Goal: Task Accomplishment & Management: Complete application form

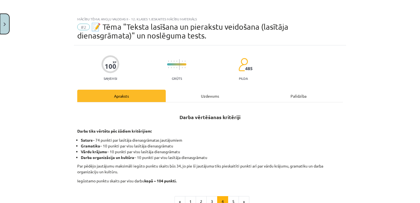
click at [5, 28] on button "Close" at bounding box center [4, 24] width 9 height 20
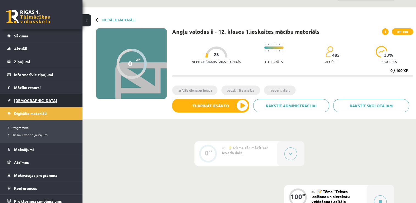
click at [26, 101] on span "[DEMOGRAPHIC_DATA]" at bounding box center [35, 100] width 43 height 5
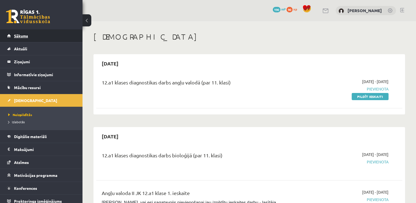
click at [43, 40] on link "Sākums" at bounding box center [41, 35] width 68 height 13
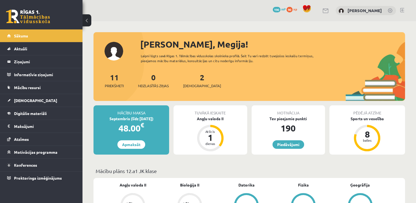
click at [27, 100] on span "[DEMOGRAPHIC_DATA]" at bounding box center [35, 100] width 43 height 5
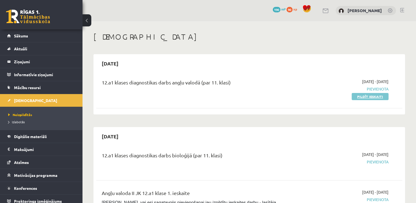
click at [373, 95] on link "Pildīt ieskaiti" at bounding box center [369, 96] width 37 height 7
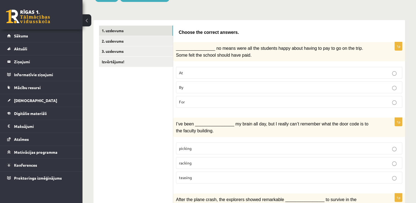
scroll to position [76, 0]
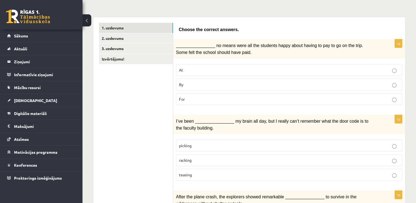
click at [394, 82] on p "By" at bounding box center [289, 85] width 220 height 6
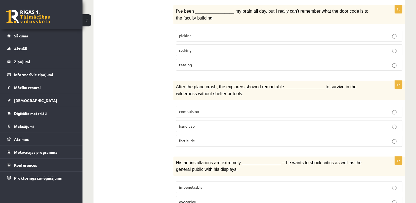
scroll to position [186, 0]
click at [184, 109] on span "compulsion" at bounding box center [189, 111] width 20 height 5
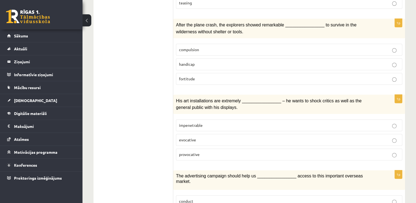
scroll to position [248, 0]
click at [186, 136] on p "evocative" at bounding box center [289, 139] width 220 height 6
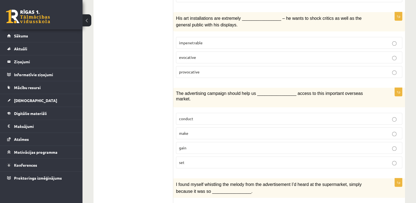
scroll to position [331, 0]
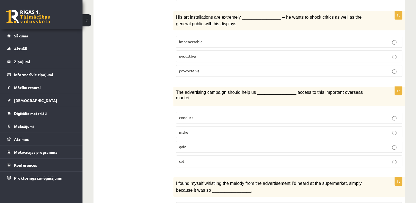
click at [201, 144] on p "gain" at bounding box center [289, 147] width 220 height 6
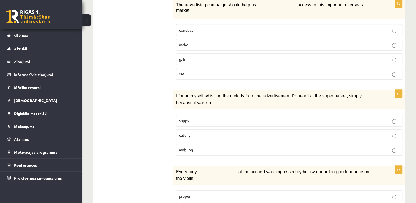
scroll to position [418, 0]
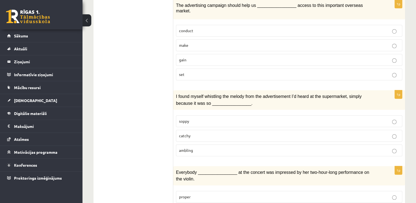
click at [191, 133] on p "catchy" at bounding box center [289, 136] width 220 height 6
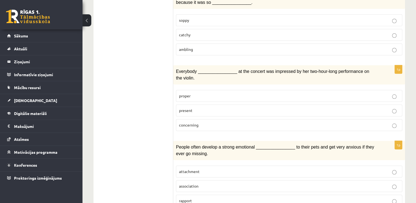
scroll to position [519, 0]
click at [204, 107] on p "present" at bounding box center [289, 110] width 220 height 6
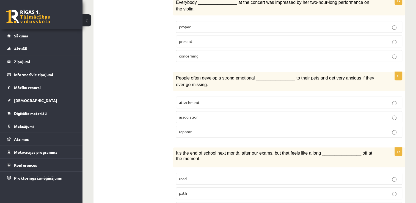
scroll to position [588, 0]
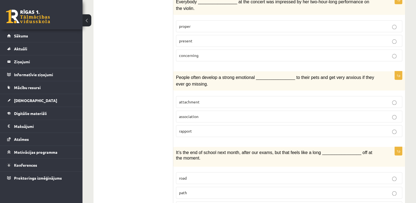
click at [215, 99] on p "attachment" at bounding box center [289, 102] width 220 height 6
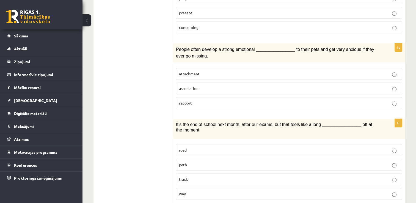
scroll to position [619, 0]
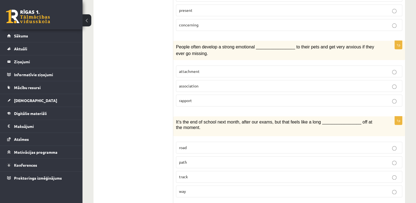
click at [198, 188] on p "way" at bounding box center [289, 191] width 220 height 6
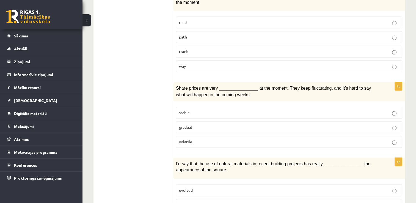
scroll to position [745, 0]
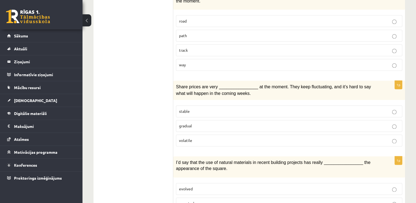
click at [192, 108] on p "stable" at bounding box center [289, 111] width 220 height 6
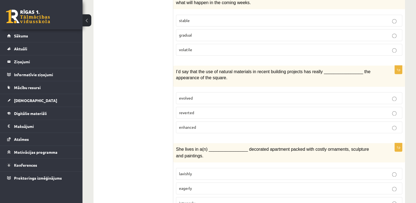
scroll to position [836, 0]
click at [216, 95] on p "evolved" at bounding box center [289, 98] width 220 height 6
click at [215, 197] on label "intensely" at bounding box center [289, 203] width 226 height 12
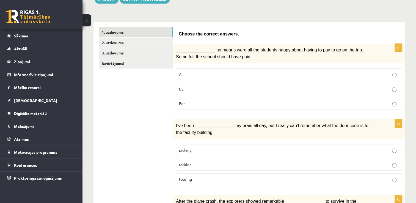
scroll to position [0, 0]
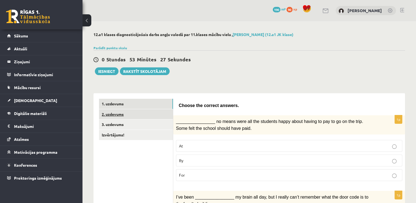
click at [149, 113] on link "2. uzdevums" at bounding box center [136, 114] width 74 height 10
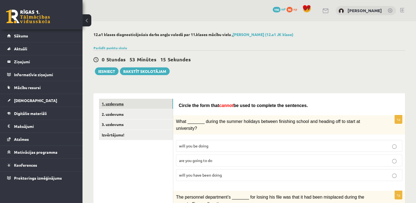
click at [155, 105] on link "1. uzdevums" at bounding box center [136, 104] width 74 height 10
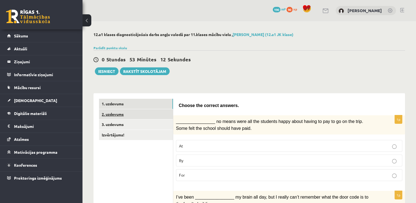
click at [154, 113] on link "2. uzdevums" at bounding box center [136, 114] width 74 height 10
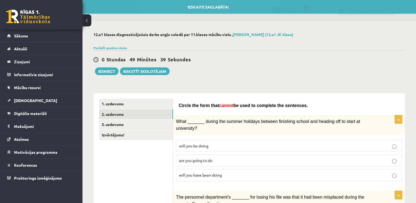
click at [197, 172] on span "will you have been doing" at bounding box center [200, 174] width 43 height 5
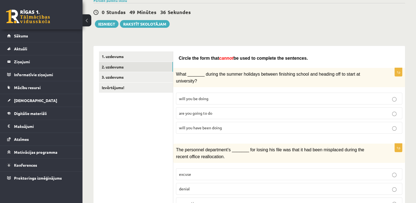
scroll to position [52, 0]
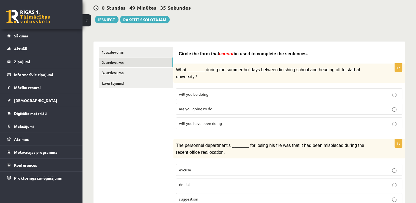
click at [202, 167] on p "excuse" at bounding box center [289, 170] width 220 height 6
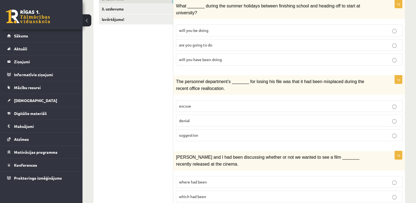
scroll to position [116, 0]
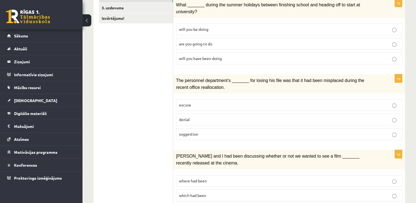
click at [233, 102] on p "excuse" at bounding box center [289, 105] width 220 height 6
click at [234, 102] on fieldset "excuse denial suggestion" at bounding box center [289, 118] width 226 height 45
click at [230, 116] on p "denial" at bounding box center [289, 119] width 220 height 6
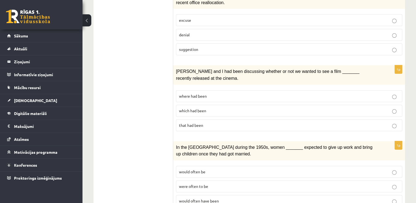
scroll to position [202, 0]
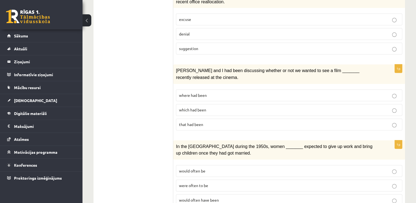
click at [208, 92] on p "where had been" at bounding box center [289, 95] width 220 height 6
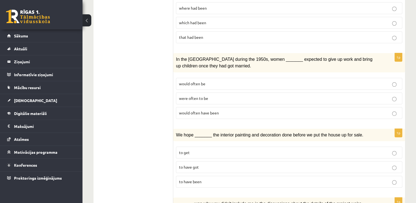
scroll to position [289, 0]
click at [193, 96] on span "were often to be" at bounding box center [193, 98] width 29 height 5
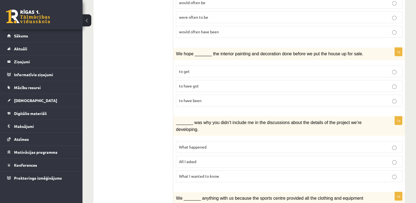
scroll to position [371, 0]
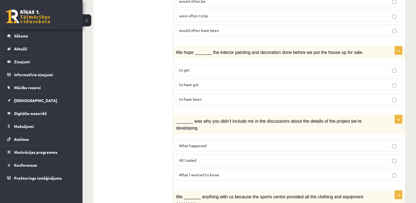
click at [193, 96] on span "to have been" at bounding box center [190, 98] width 23 height 5
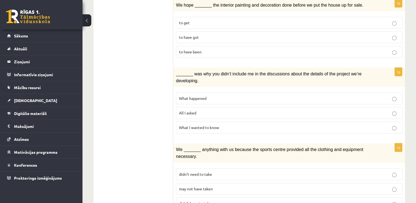
scroll to position [423, 0]
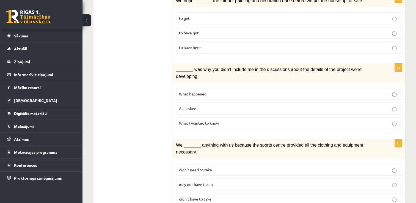
click at [198, 91] on span "What happened" at bounding box center [192, 93] width 27 height 5
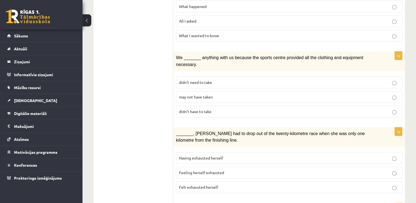
scroll to position [511, 0]
click at [185, 94] on p "may not have taken" at bounding box center [289, 97] width 220 height 6
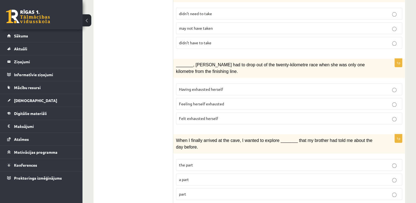
scroll to position [579, 0]
click at [195, 116] on span "Felt exhausted herself" at bounding box center [198, 118] width 39 height 5
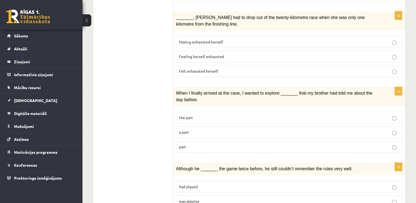
scroll to position [634, 0]
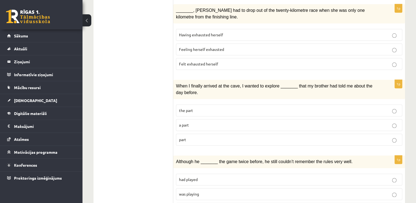
click at [190, 137] on p "part" at bounding box center [289, 140] width 220 height 6
click at [215, 191] on p "was playing" at bounding box center [289, 194] width 220 height 6
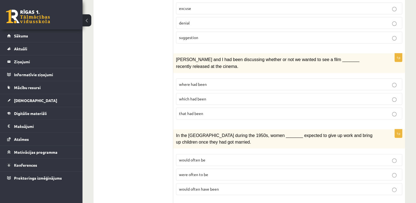
scroll to position [0, 0]
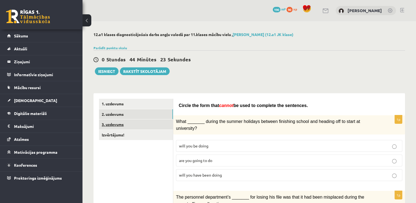
click at [136, 126] on link "3. uzdevums" at bounding box center [136, 124] width 74 height 10
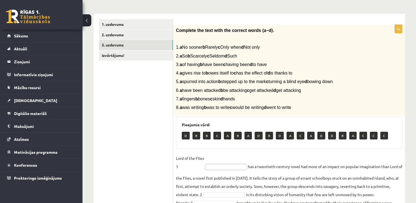
scroll to position [80, 0]
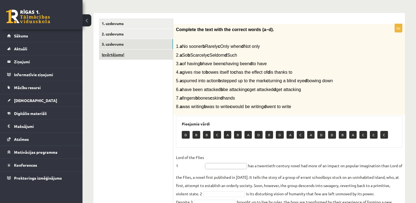
click at [147, 56] on link "Izvērtējums!" at bounding box center [136, 54] width 74 height 10
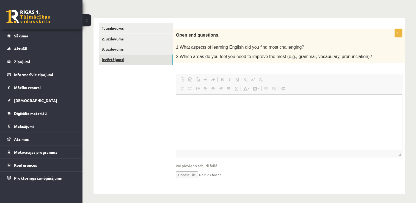
scroll to position [0, 0]
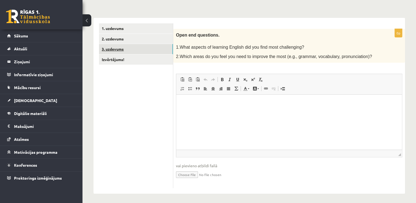
click at [125, 52] on link "3. uzdevums" at bounding box center [136, 49] width 74 height 10
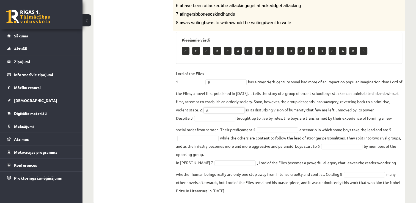
scroll to position [165, 0]
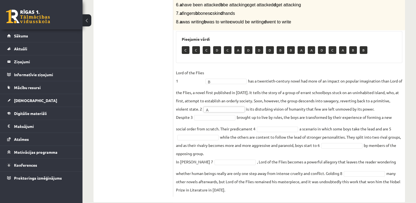
click at [214, 113] on fieldset "Lord of the Flies 1 B * has a twentieth-century novel had more of an impact on …" at bounding box center [289, 130] width 226 height 125
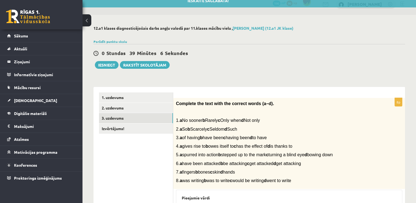
scroll to position [0, 0]
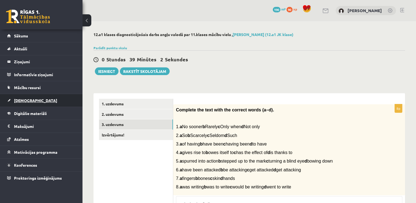
click at [23, 101] on span "[DEMOGRAPHIC_DATA]" at bounding box center [35, 100] width 43 height 5
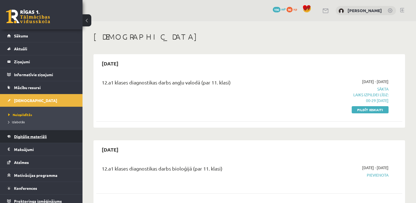
click at [24, 138] on span "Digitālie materiāli" at bounding box center [30, 136] width 33 height 5
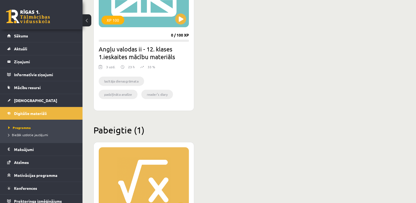
scroll to position [203, 0]
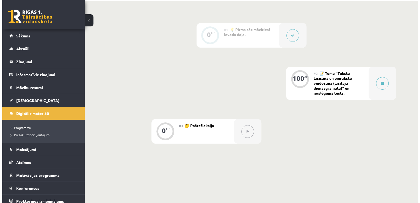
scroll to position [133, 0]
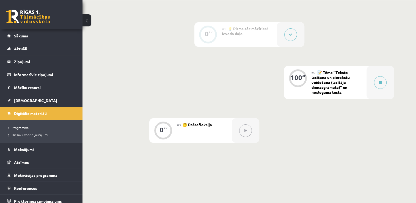
click at [301, 83] on div "100 XP" at bounding box center [297, 77] width 16 height 16
click at [311, 76] on span "📝 Tēma "Teksta lasīšana un pierakstu veidošana (lasītāja dienasgrāmata)" un nos…" at bounding box center [330, 82] width 38 height 25
click at [368, 85] on div at bounding box center [379, 82] width 27 height 33
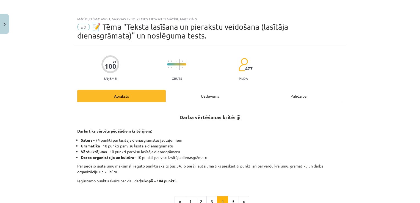
scroll to position [66, 0]
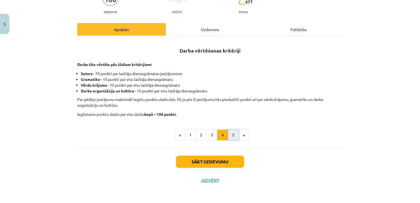
click at [228, 135] on button "5" at bounding box center [233, 134] width 11 height 11
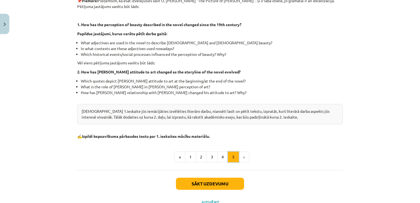
scroll to position [167, 0]
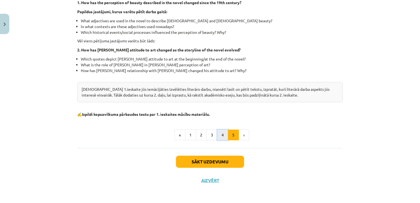
click at [218, 138] on button "4" at bounding box center [222, 134] width 11 height 11
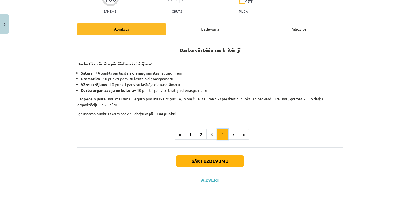
scroll to position [66, 0]
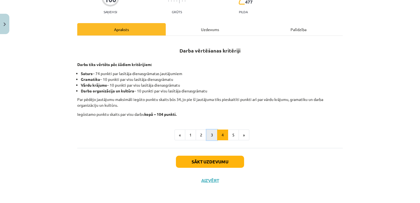
click at [207, 136] on button "3" at bounding box center [211, 134] width 11 height 11
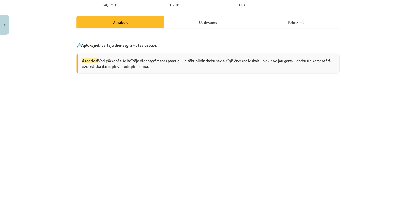
scroll to position [75, 0]
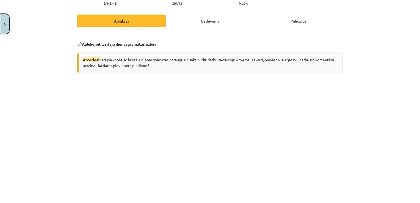
click at [6, 23] on button "Close" at bounding box center [4, 24] width 9 height 20
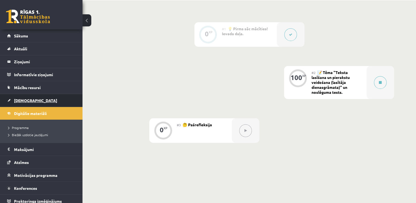
click at [23, 98] on span "[DEMOGRAPHIC_DATA]" at bounding box center [35, 100] width 43 height 5
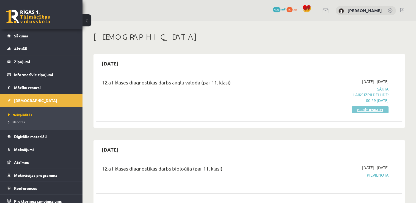
click at [361, 112] on link "Pildīt ieskaiti" at bounding box center [369, 109] width 37 height 7
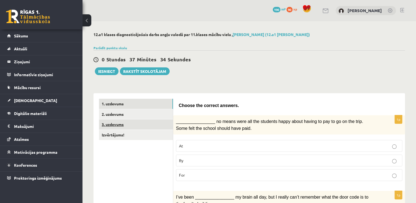
click at [139, 127] on link "3. uzdevums" at bounding box center [136, 124] width 74 height 10
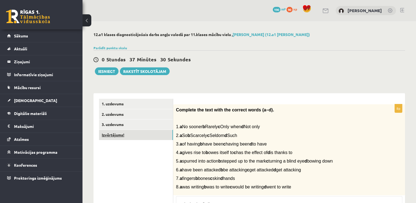
click at [131, 138] on link "Izvērtējums!" at bounding box center [136, 135] width 74 height 10
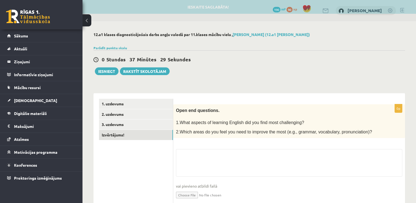
click at [199, 155] on fieldset "vai pievieno atbildi failā Iesniegtā atbilde" at bounding box center [289, 177] width 226 height 57
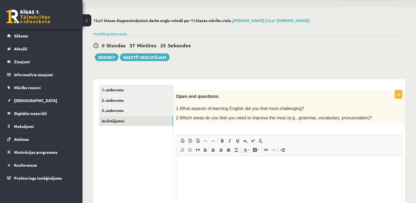
scroll to position [16, 0]
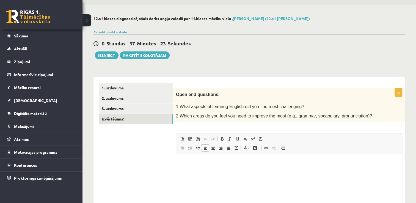
click at [198, 158] on html at bounding box center [289, 162] width 226 height 17
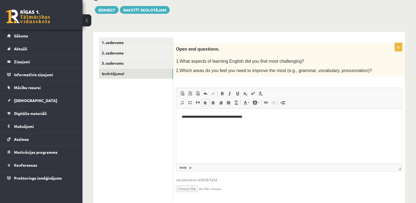
scroll to position [76, 0]
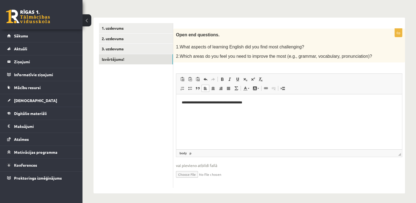
click at [185, 174] on input "file" at bounding box center [289, 173] width 226 height 11
type input "**********"
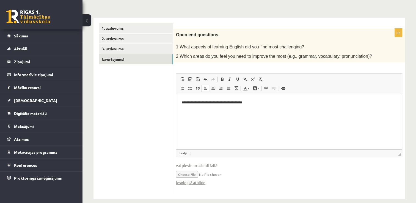
click at [210, 173] on input "file" at bounding box center [289, 173] width 226 height 11
click at [184, 173] on input "file" at bounding box center [289, 173] width 226 height 11
type input "**********"
click at [229, 173] on input "file" at bounding box center [289, 173] width 226 height 11
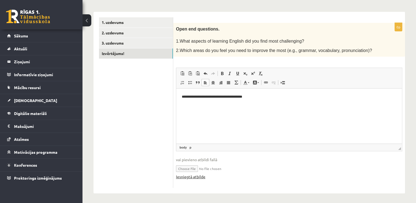
click at [200, 174] on link "Iesniegtā atbilde" at bounding box center [190, 177] width 29 height 6
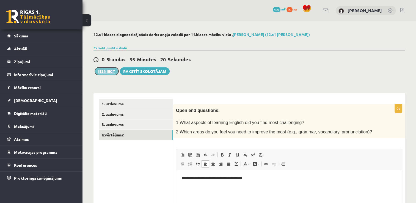
click at [106, 72] on button "Iesniegt" at bounding box center [107, 71] width 24 height 8
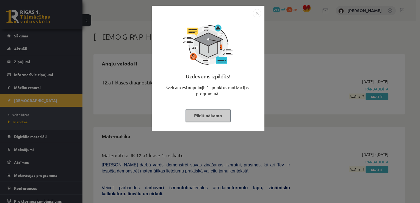
click at [202, 114] on button "Pildīt nākamo" at bounding box center [207, 115] width 45 height 13
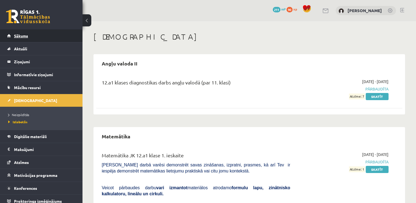
click at [34, 35] on link "Sākums" at bounding box center [41, 35] width 68 height 13
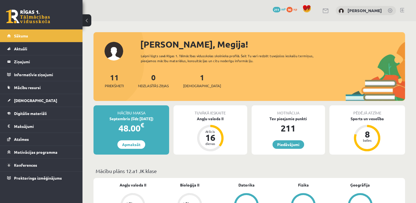
click at [272, 135] on div "Motivācija Tev pieejamie punkti 211 [GEOGRAPHIC_DATA]" at bounding box center [287, 129] width 73 height 49
click at [285, 143] on link "Piedāvājumi" at bounding box center [288, 144] width 32 height 9
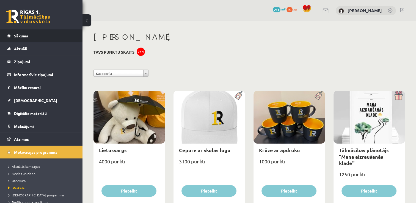
click at [42, 36] on link "Sākums" at bounding box center [41, 35] width 68 height 13
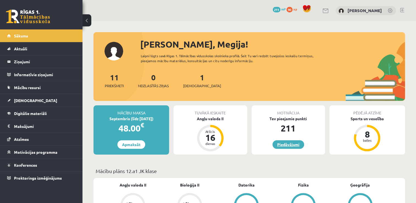
click at [286, 142] on link "Piedāvājumi" at bounding box center [288, 144] width 32 height 9
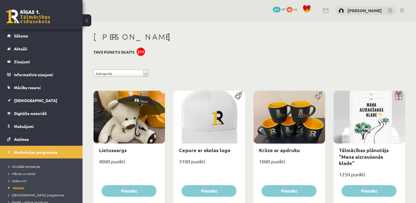
click at [87, 18] on button at bounding box center [86, 20] width 9 height 12
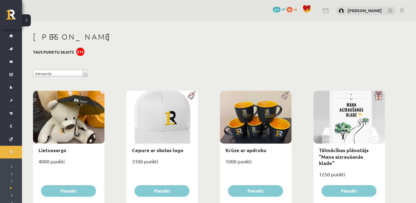
click at [25, 22] on button at bounding box center [26, 20] width 9 height 12
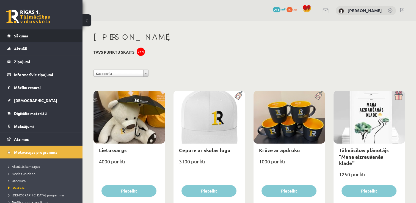
click at [46, 39] on link "Sākums" at bounding box center [41, 35] width 68 height 13
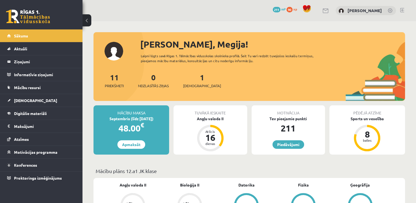
click at [401, 9] on link at bounding box center [402, 10] width 4 height 4
